Goal: Task Accomplishment & Management: Manage account settings

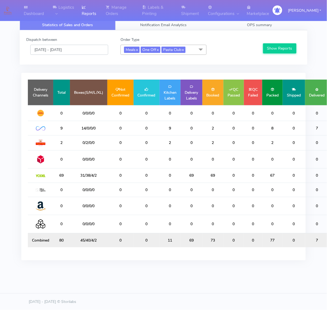
click at [85, 47] on input "[DATE] - [DATE]" at bounding box center [69, 50] width 78 height 10
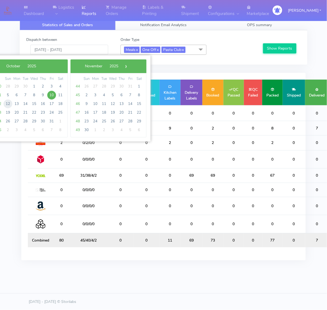
click at [10, 103] on span "12" at bounding box center [8, 104] width 9 height 9
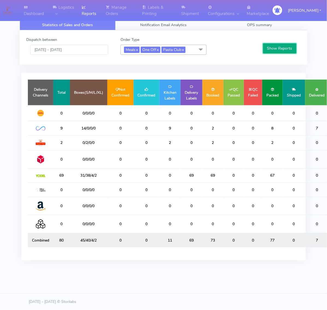
click at [273, 49] on button "Show Reports" at bounding box center [280, 48] width 34 height 10
drag, startPoint x: 77, startPoint y: 175, endPoint x: 99, endPoint y: 175, distance: 22.1
click at [99, 175] on td "9/20/1/1" at bounding box center [88, 176] width 37 height 14
click at [91, 48] on input "12/10/2025 - 12/10/2025" at bounding box center [69, 50] width 78 height 10
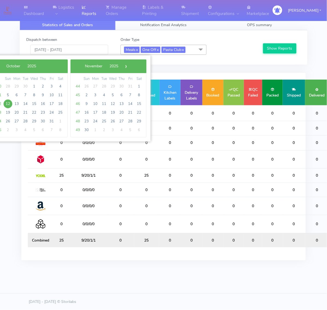
click at [202, 51] on span at bounding box center [200, 50] width 11 height 10
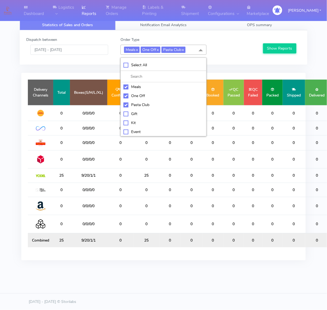
click at [217, 58] on div "Dispatch between 12/10/2025 - 12/10/2025 Order Type Meals x One Off x Pasta Clu…" at bounding box center [163, 47] width 282 height 21
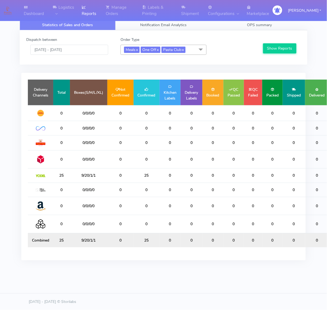
click at [201, 50] on span at bounding box center [200, 50] width 11 height 10
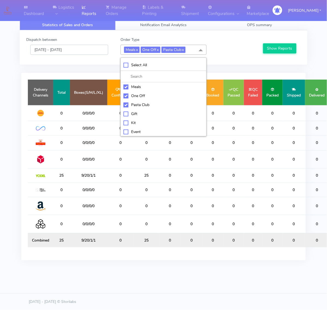
click at [65, 54] on input "12/10/2025 - 12/10/2025" at bounding box center [69, 50] width 78 height 10
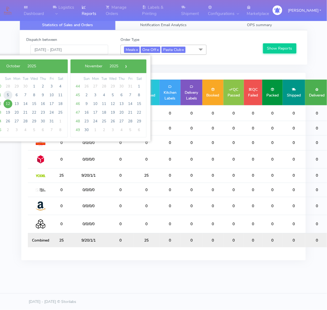
click at [8, 95] on span "5" at bounding box center [8, 95] width 9 height 9
click at [6, 96] on span "5" at bounding box center [8, 95] width 9 height 9
click at [6, 96] on div "Dashboard Logistics London Logistics Reports Manage Orders Labels & Printing Sh…" at bounding box center [163, 139] width 327 height 259
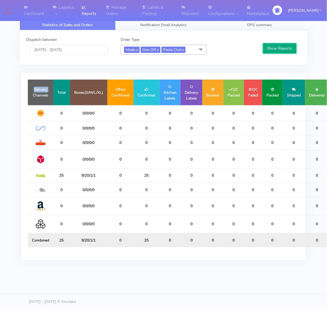
click at [276, 45] on button "Show Reports" at bounding box center [280, 48] width 34 height 10
click at [64, 53] on input "05/10/2025 - 05/10/2025" at bounding box center [69, 50] width 78 height 10
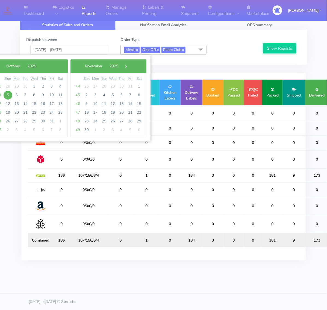
click at [8, 85] on span "28" at bounding box center [8, 86] width 9 height 9
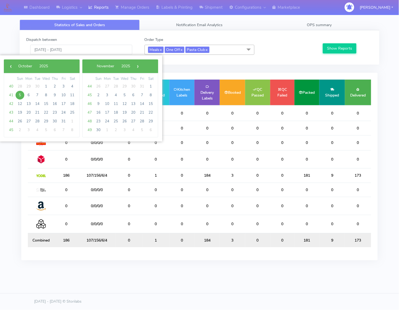
click at [20, 86] on span "28" at bounding box center [20, 86] width 9 height 9
click at [11, 66] on span "‹" at bounding box center [11, 66] width 8 height 8
click at [22, 119] on span "28" at bounding box center [20, 121] width 9 height 9
type input "28/09/2025 - 28/09/2025"
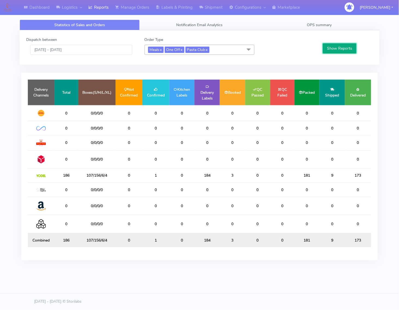
click at [326, 47] on button "Show Reports" at bounding box center [340, 48] width 34 height 10
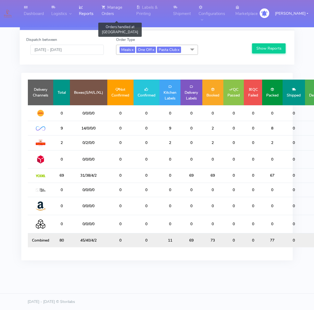
click at [124, 5] on link "Manage Orders" at bounding box center [115, 10] width 35 height 21
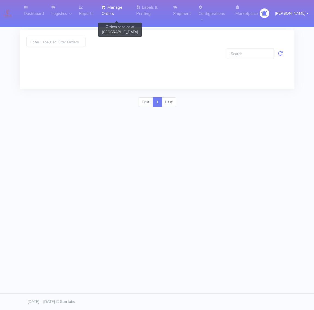
click at [114, 20] on link "Manage Orders" at bounding box center [115, 10] width 35 height 21
click at [107, 23] on span "Search Orders" at bounding box center [102, 21] width 25 height 5
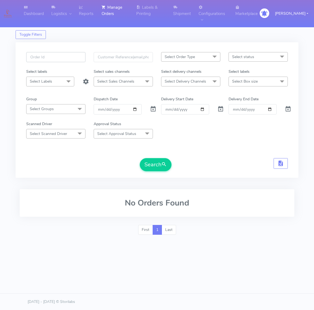
click at [71, 59] on input "text" at bounding box center [55, 57] width 59 height 10
paste input "1614684"
type input "1614684"
click at [155, 109] on span at bounding box center [153, 110] width 7 height 5
click at [164, 165] on span "submit" at bounding box center [163, 164] width 5 height 7
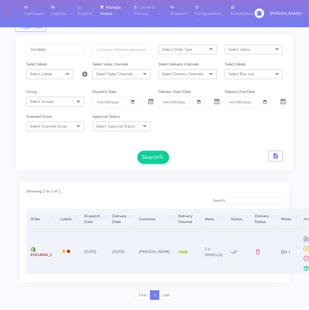
scroll to position [18, 0]
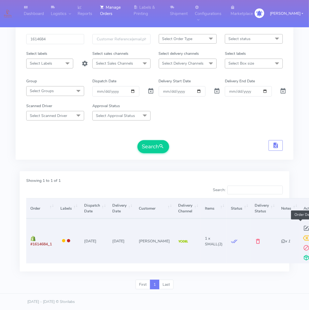
click at [301, 228] on span at bounding box center [306, 229] width 10 height 5
select select "5"
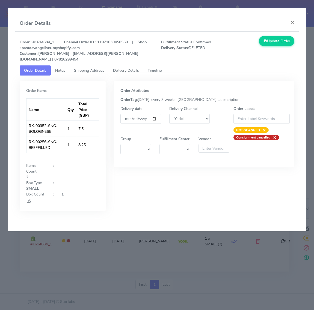
click at [94, 68] on span "Shipping Address" at bounding box center [89, 70] width 30 height 5
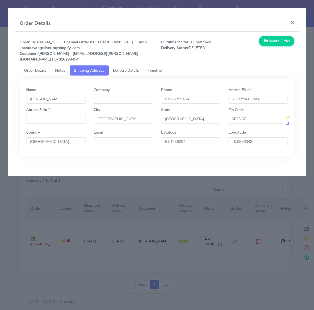
click at [157, 68] on span "Timeline" at bounding box center [155, 70] width 14 height 5
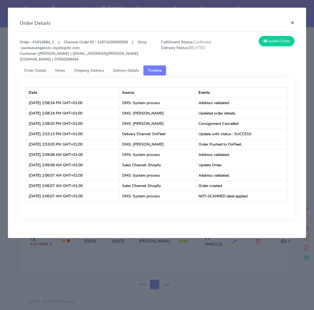
click at [294, 20] on button "×" at bounding box center [292, 22] width 12 height 14
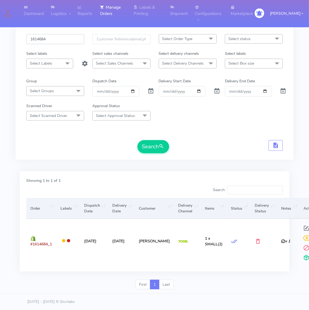
click at [70, 34] on input "1614684" at bounding box center [55, 39] width 58 height 10
paste input "A"
click at [137, 140] on button "Search" at bounding box center [153, 146] width 32 height 13
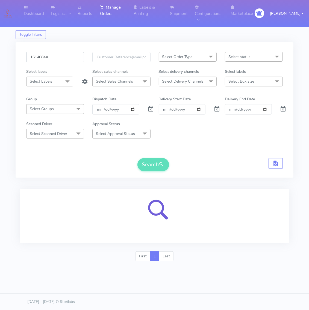
scroll to position [0, 0]
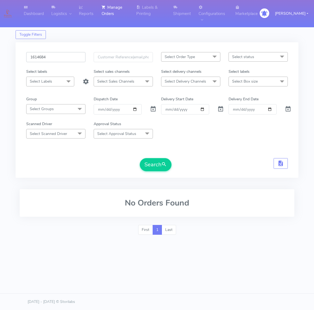
click at [140, 158] on button "Search" at bounding box center [156, 164] width 32 height 13
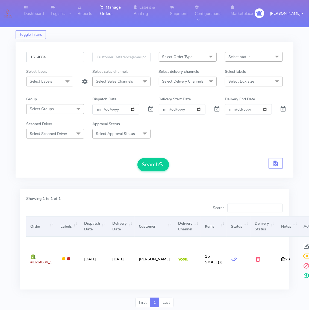
click at [69, 59] on input "1614684" at bounding box center [55, 57] width 58 height 10
paste input "28963A"
type input "1628963A"
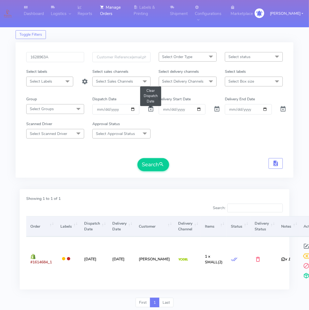
click at [152, 111] on span at bounding box center [150, 110] width 7 height 5
click at [147, 160] on button "Search" at bounding box center [153, 164] width 32 height 13
